Goal: Task Accomplishment & Management: Manage account settings

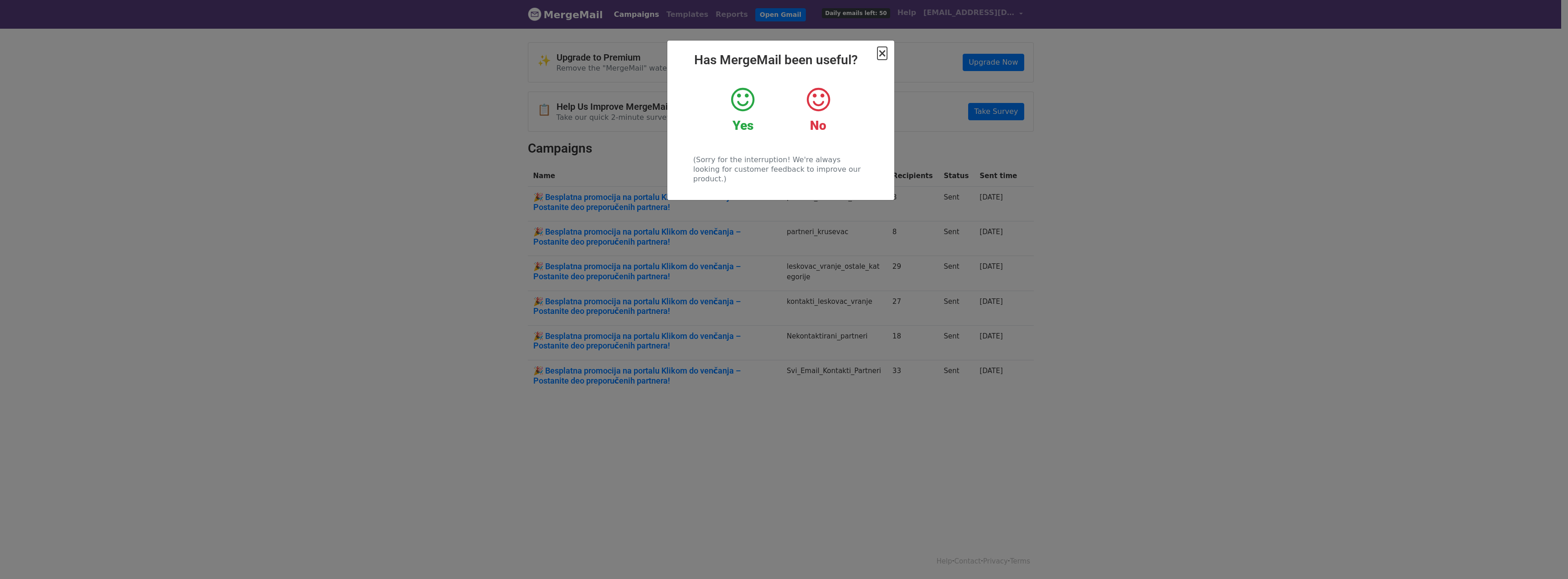
click at [886, 54] on span "×" at bounding box center [882, 53] width 9 height 13
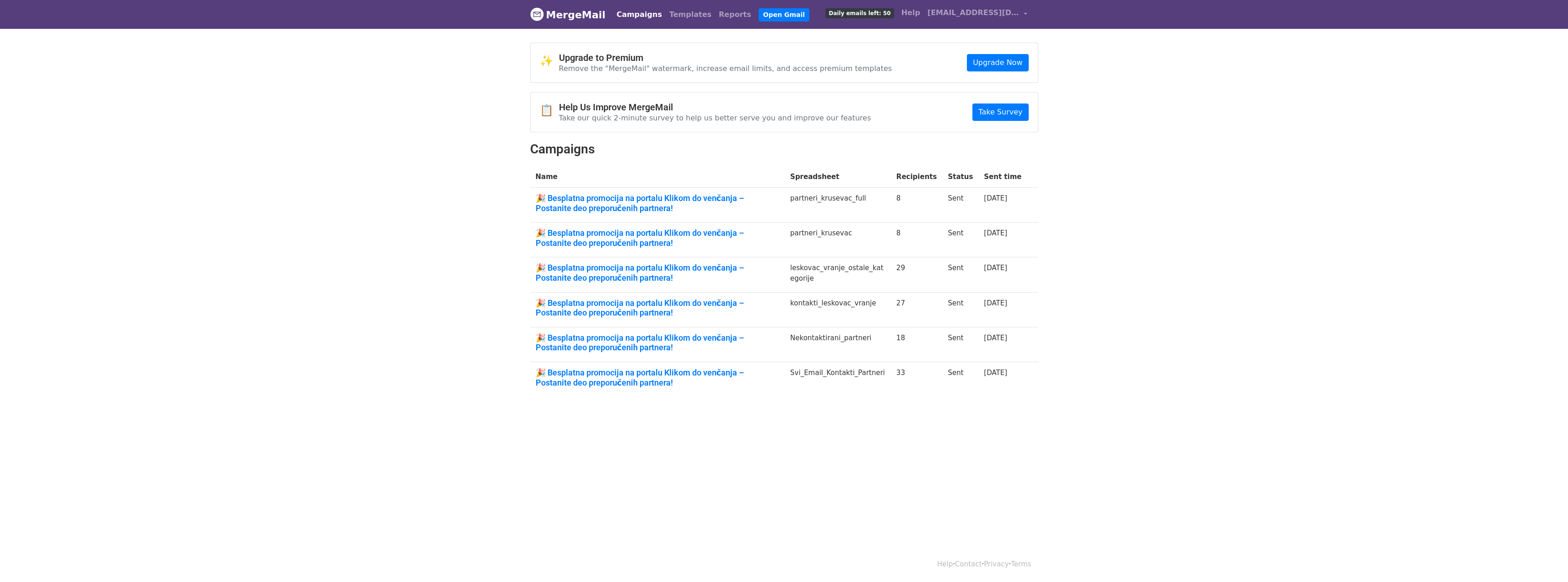
click at [629, 12] on link "Campaigns" at bounding box center [639, 15] width 53 height 18
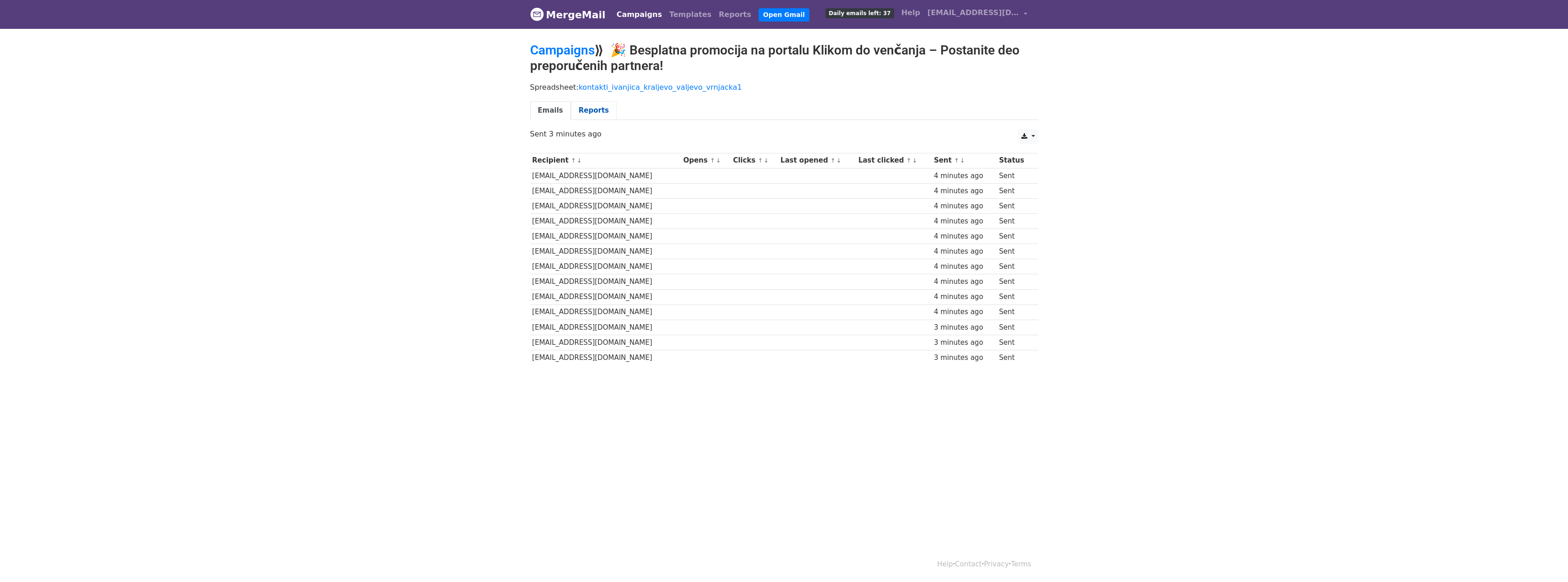
click at [584, 108] on link "Reports" at bounding box center [594, 110] width 46 height 19
